Goal: Task Accomplishment & Management: Manage account settings

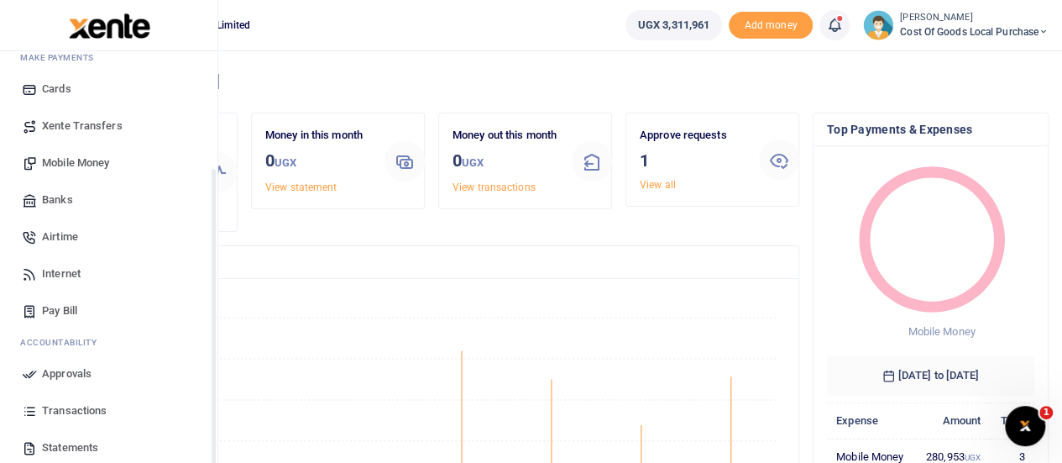
scroll to position [173, 0]
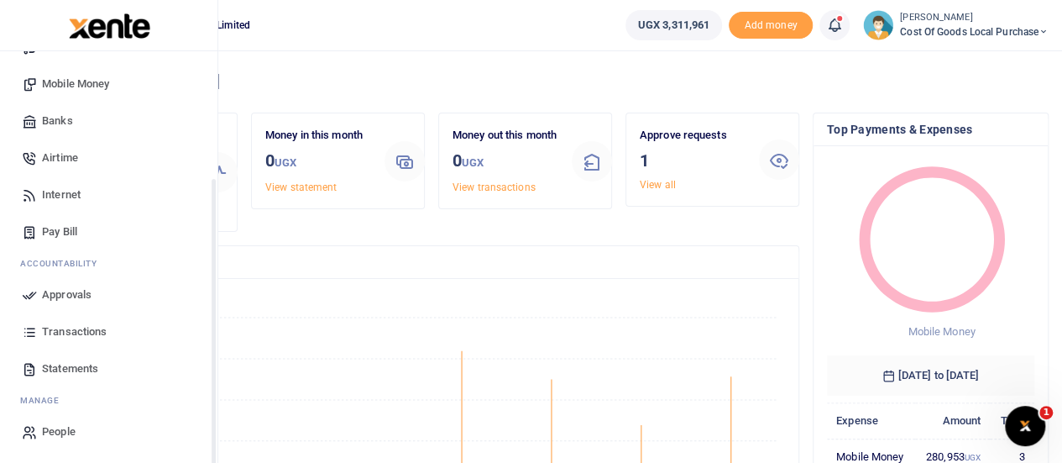
click at [64, 297] on span "Approvals" at bounding box center [67, 294] width 50 height 17
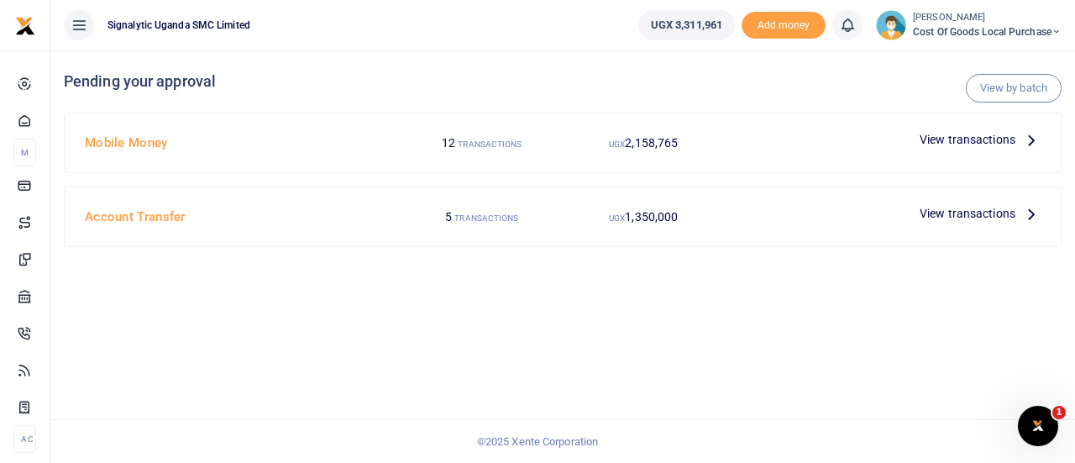
click at [964, 135] on span "View transactions" at bounding box center [967, 139] width 96 height 18
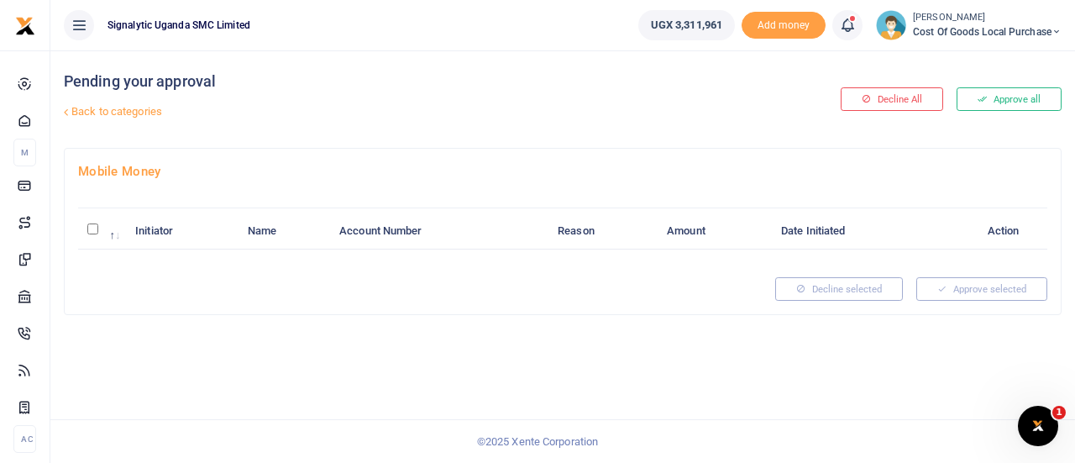
click at [586, 259] on div at bounding box center [805, 258] width 485 height 9
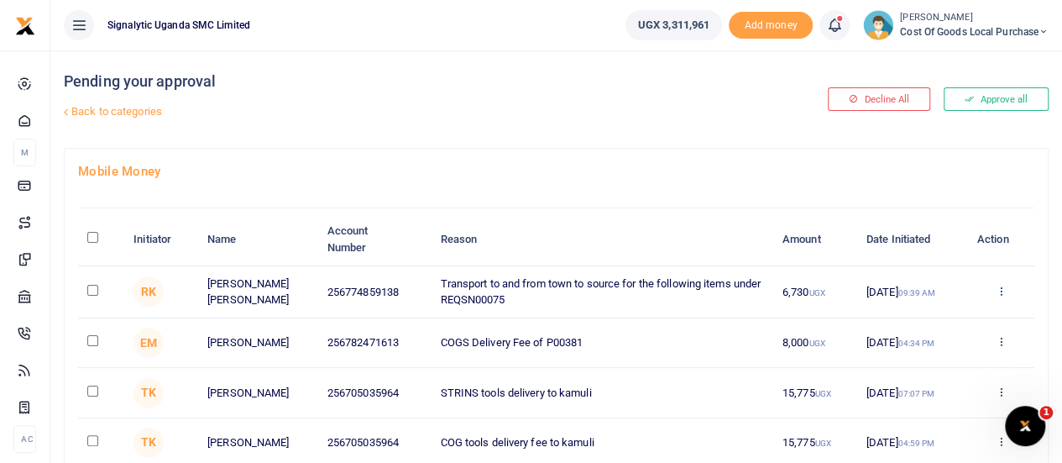
click at [993, 296] on div "Approve Decline Details" at bounding box center [1001, 292] width 49 height 17
click at [1012, 281] on td "Approve Decline Details" at bounding box center [1000, 292] width 67 height 52
click at [1001, 286] on icon at bounding box center [1000, 291] width 11 height 12
click at [934, 320] on link "Approve" at bounding box center [938, 318] width 133 height 24
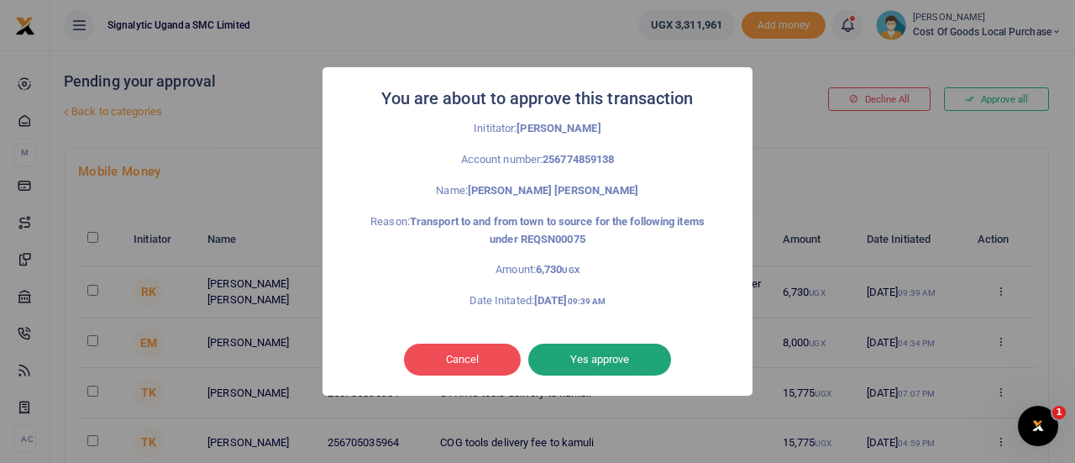
click at [623, 356] on button "Yes approve" at bounding box center [599, 359] width 143 height 32
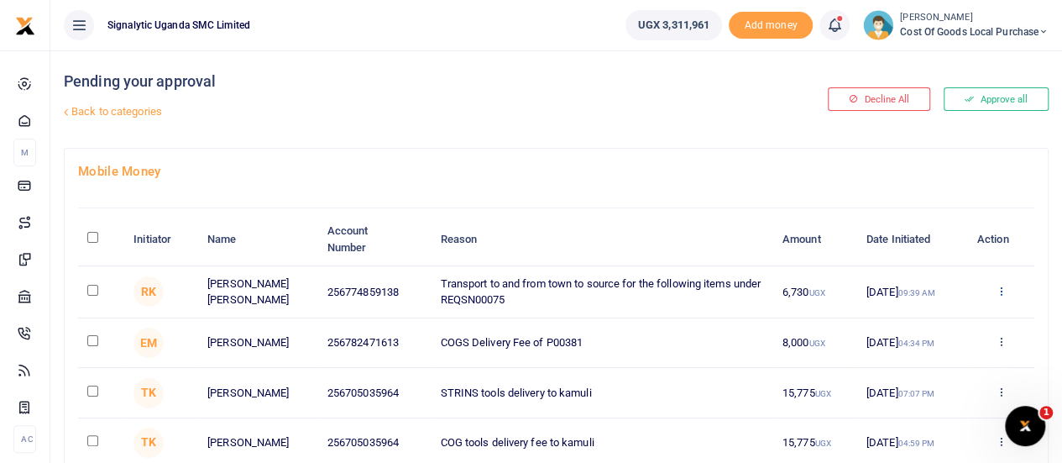
click at [998, 284] on div "Approve Decline Details" at bounding box center [1001, 292] width 49 height 17
click at [1002, 293] on icon at bounding box center [1000, 291] width 11 height 12
click at [952, 322] on link "Approve" at bounding box center [938, 318] width 133 height 24
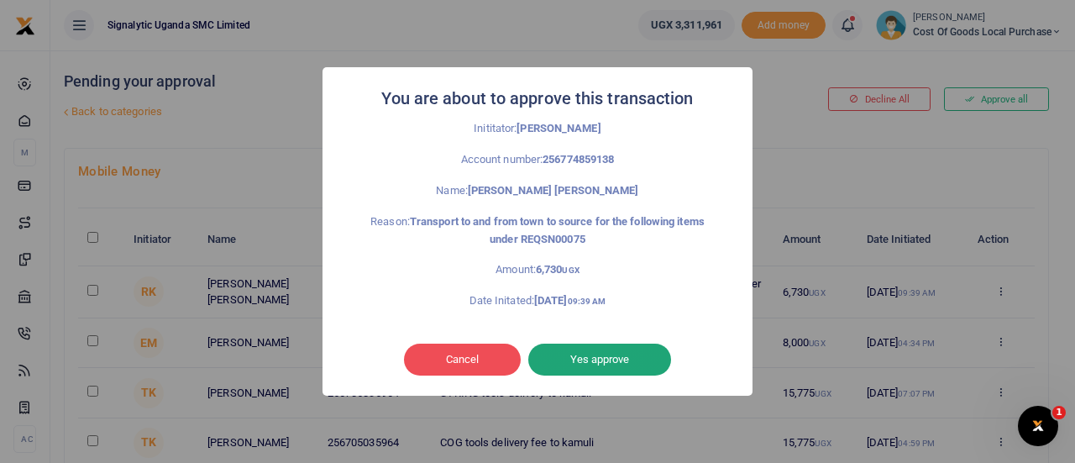
click at [619, 369] on button "Yes approve" at bounding box center [599, 359] width 143 height 32
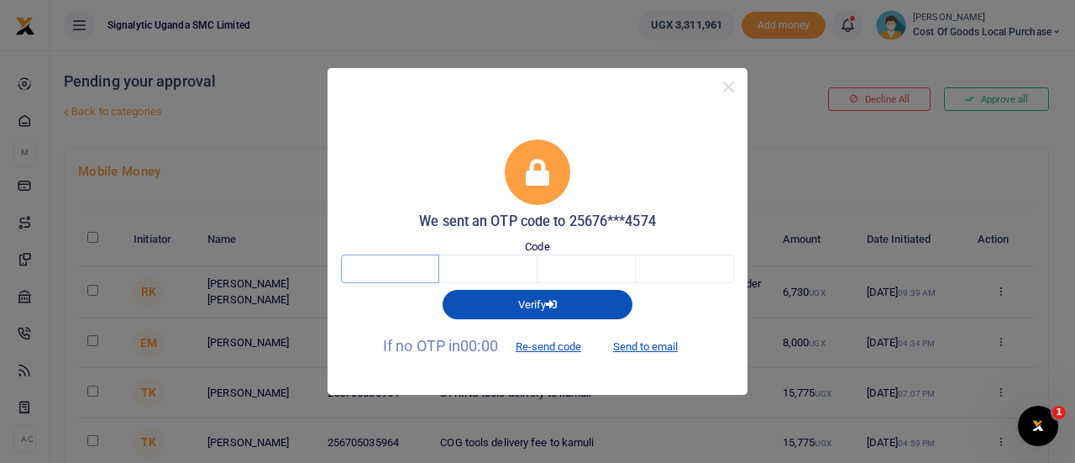
click at [408, 266] on input "text" at bounding box center [390, 268] width 98 height 29
type input "1"
type input "3"
type input "0"
type input "7"
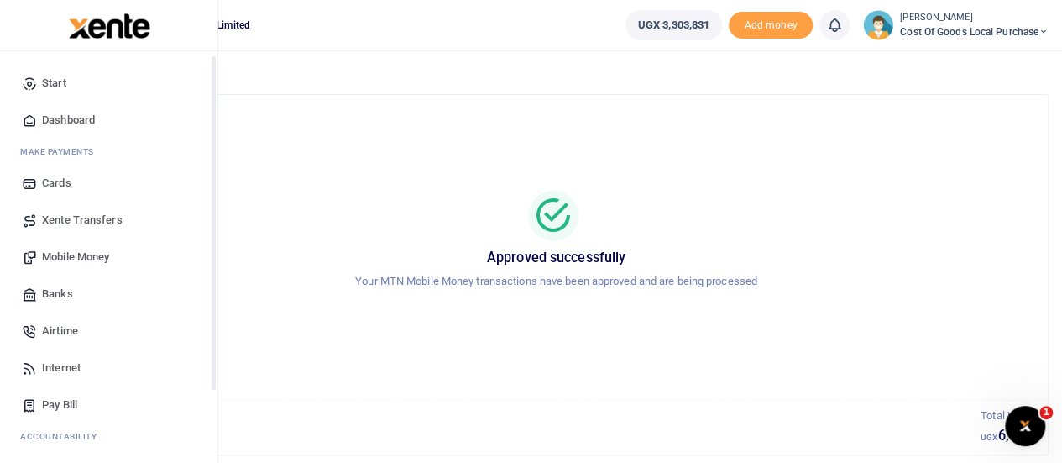
scroll to position [173, 0]
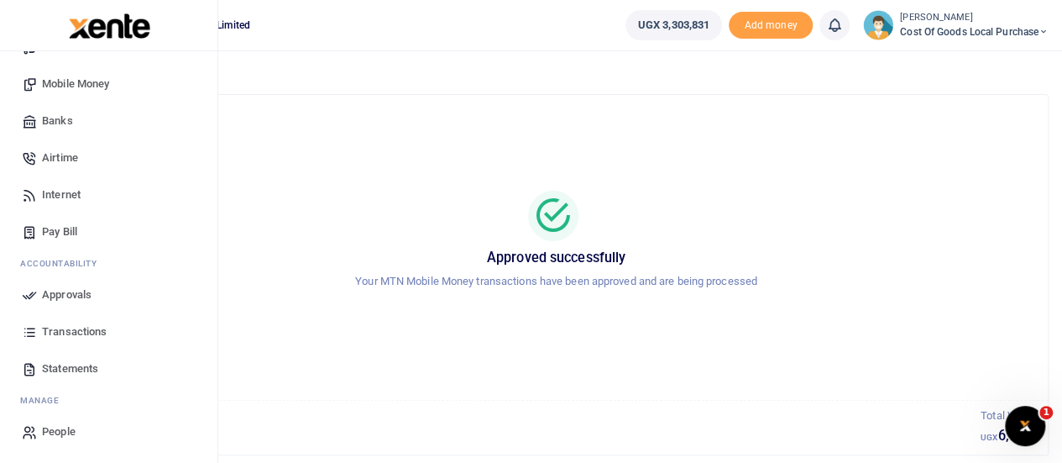
click at [82, 323] on span "Transactions" at bounding box center [74, 331] width 65 height 17
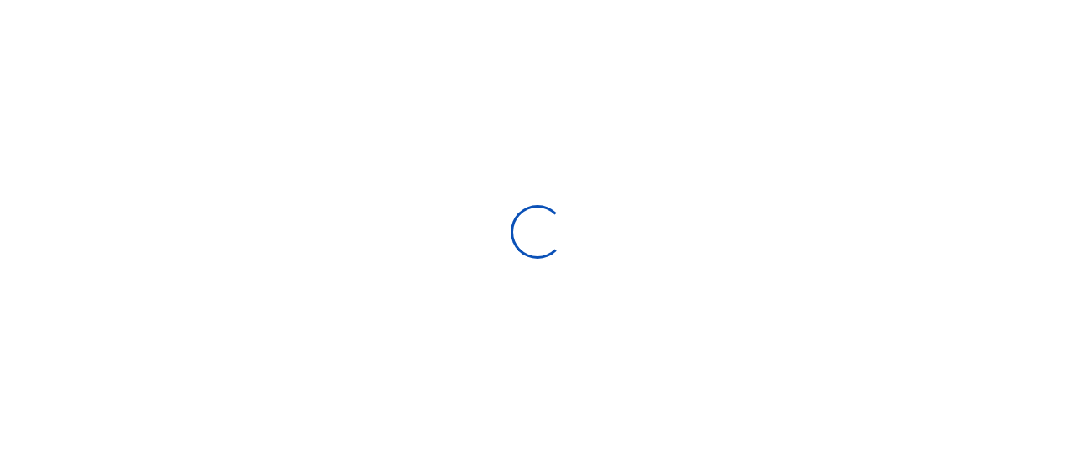
select select
type input "[DATE] - [DATE]"
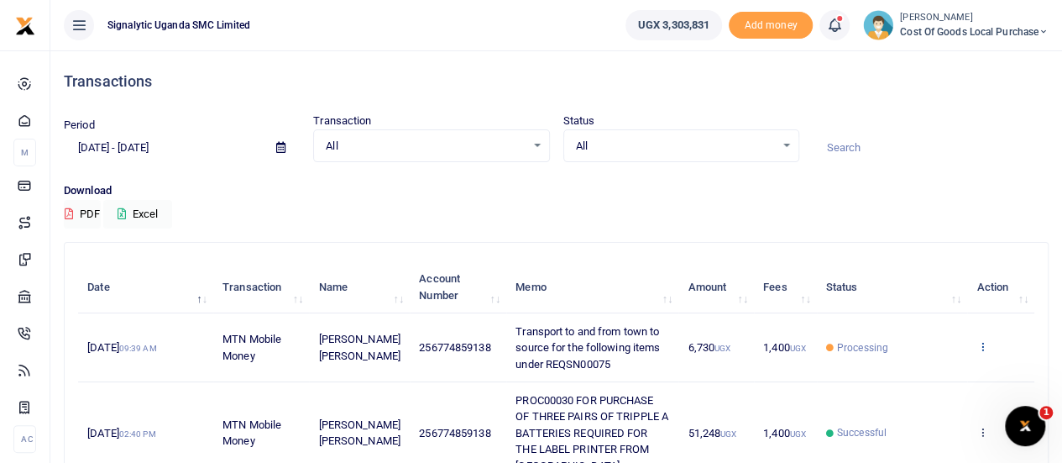
click at [988, 348] on icon at bounding box center [982, 346] width 11 height 12
click at [916, 370] on link "View details" at bounding box center [921, 375] width 133 height 24
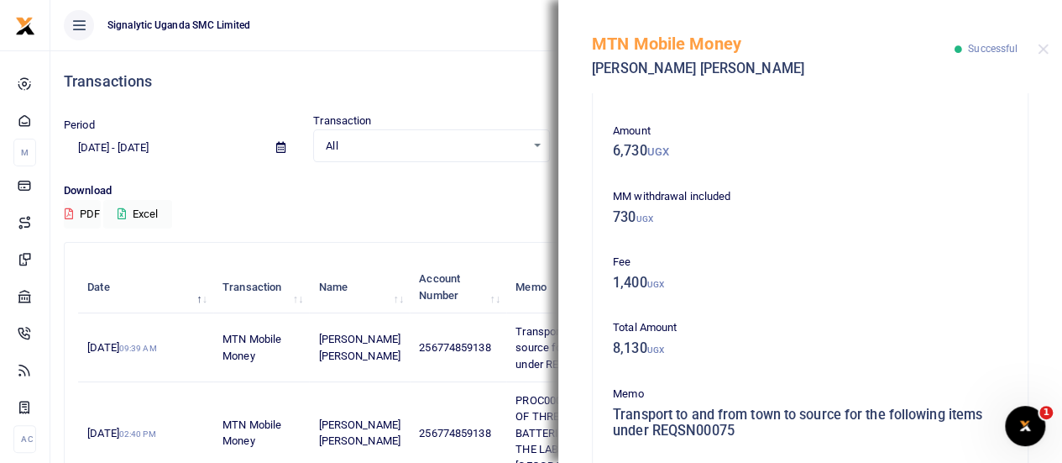
scroll to position [84, 0]
